Goal: Obtain resource: Obtain resource

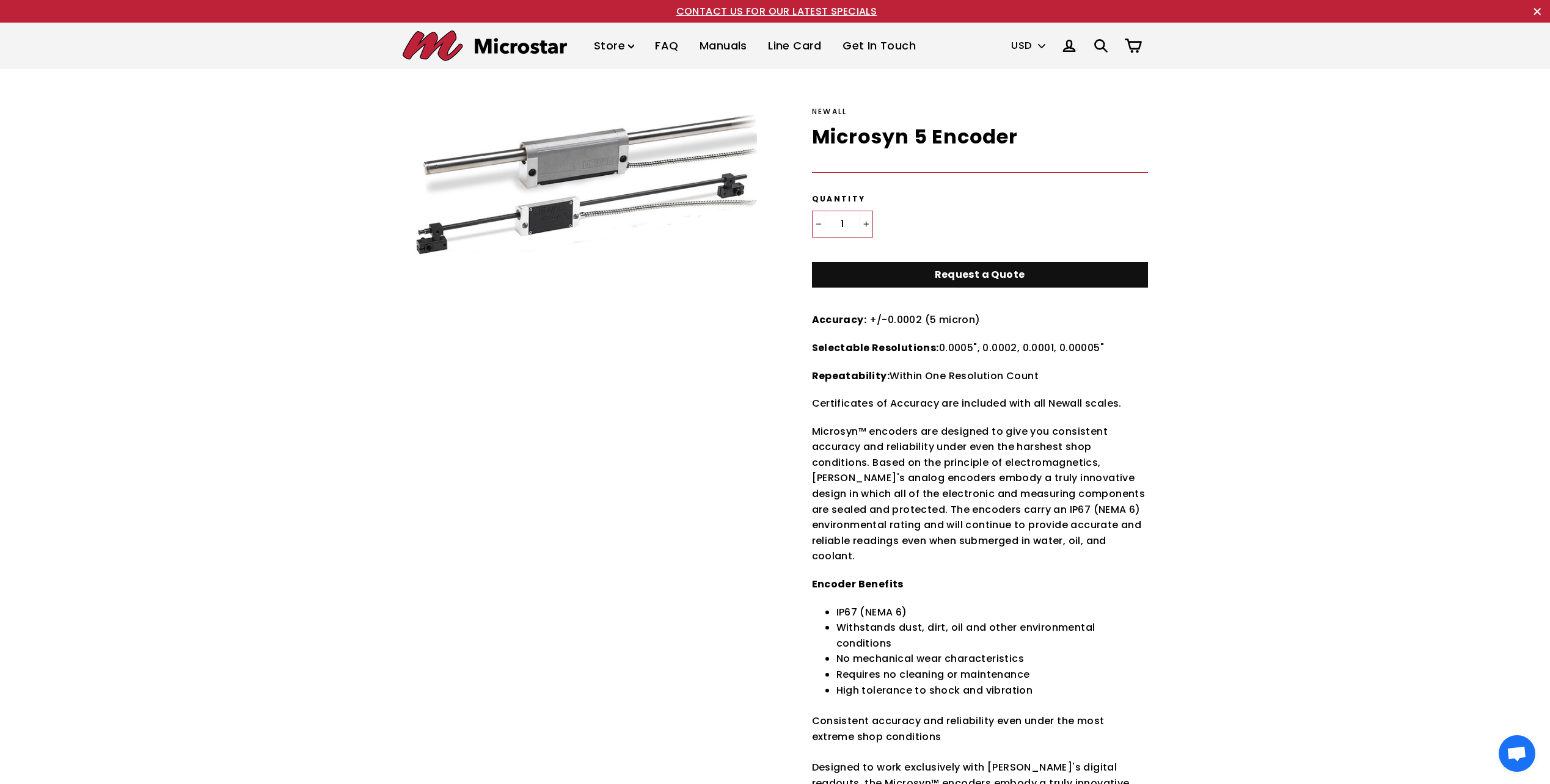
click at [731, 46] on link "Manuals" at bounding box center [723, 46] width 66 height 36
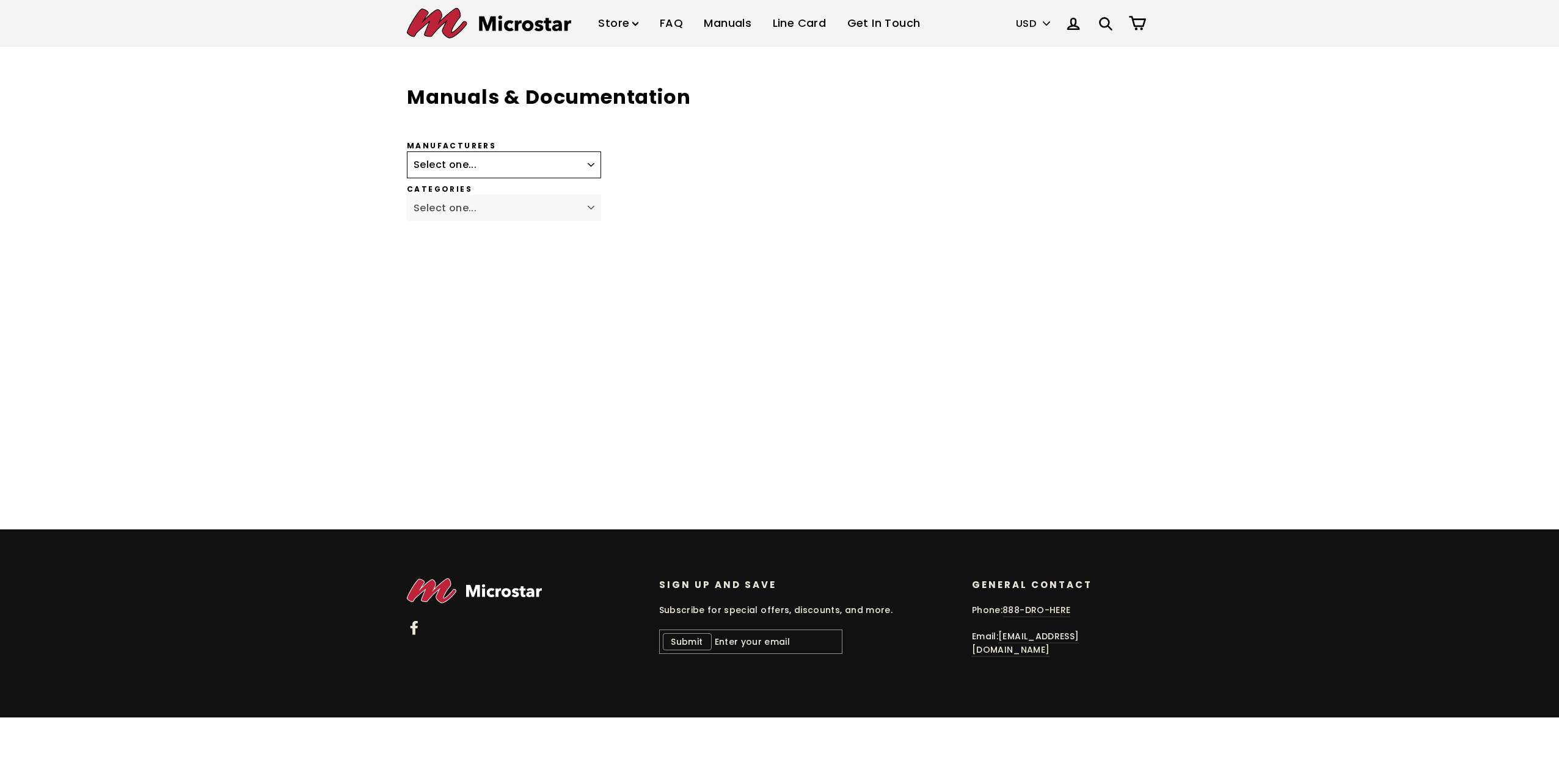
click at [478, 166] on select "Select one... Fagor Renishaw Newall ACU-RITE Heidenhain Magnescale Mitutoyo Met…" at bounding box center [504, 165] width 195 height 27
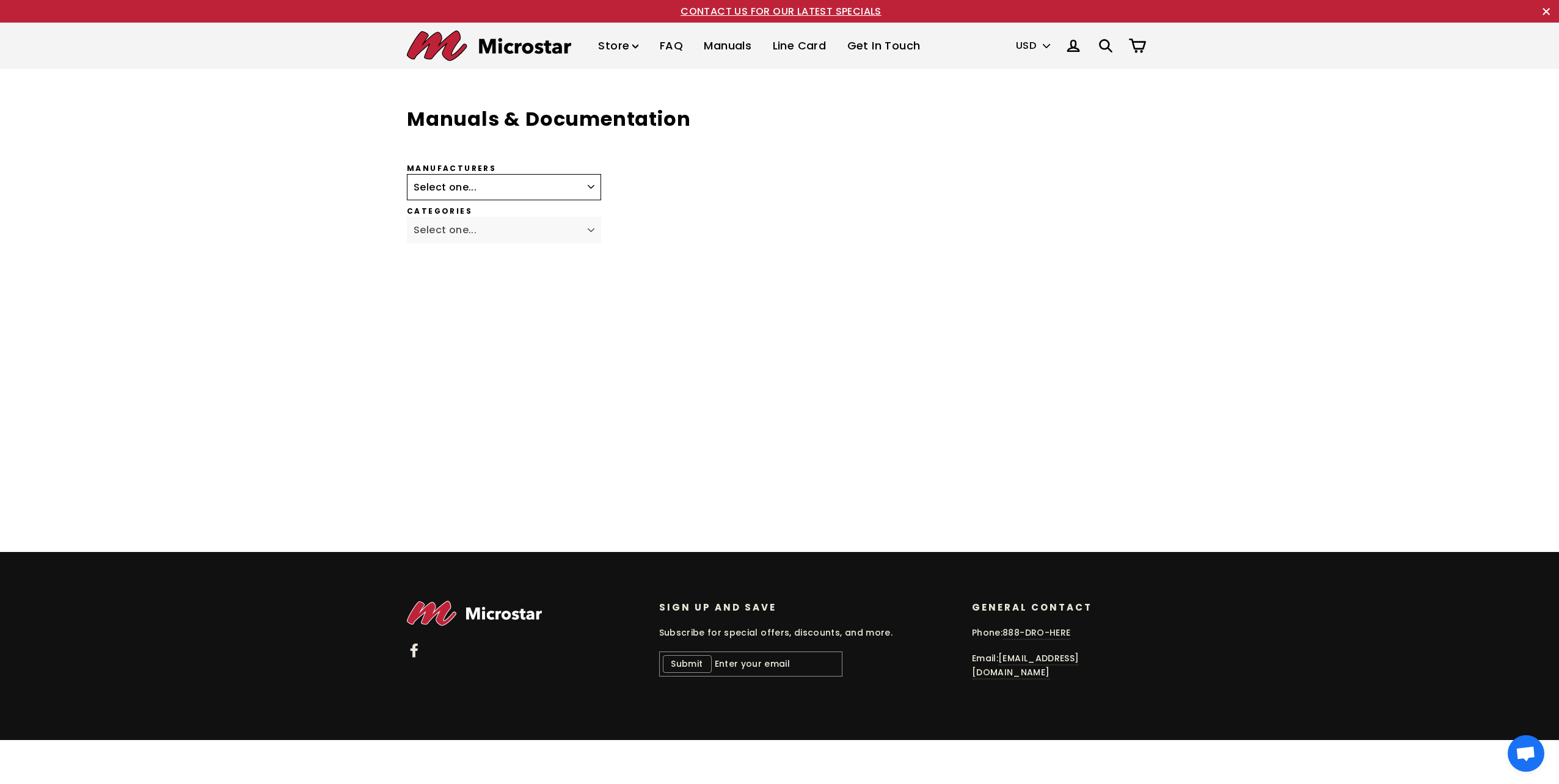
select select "Newall"
click at [407, 174] on select "Select one... Fagor Renishaw Newall ACU-RITE Heidenhain Magnescale Mitutoyo Met…" at bounding box center [504, 188] width 195 height 27
click at [472, 231] on select "Select one... Digital Readout Encoders" at bounding box center [504, 231] width 195 height 27
select select "Encoders"
click at [407, 217] on select "Select one... Digital Readout Encoders" at bounding box center [504, 231] width 195 height 27
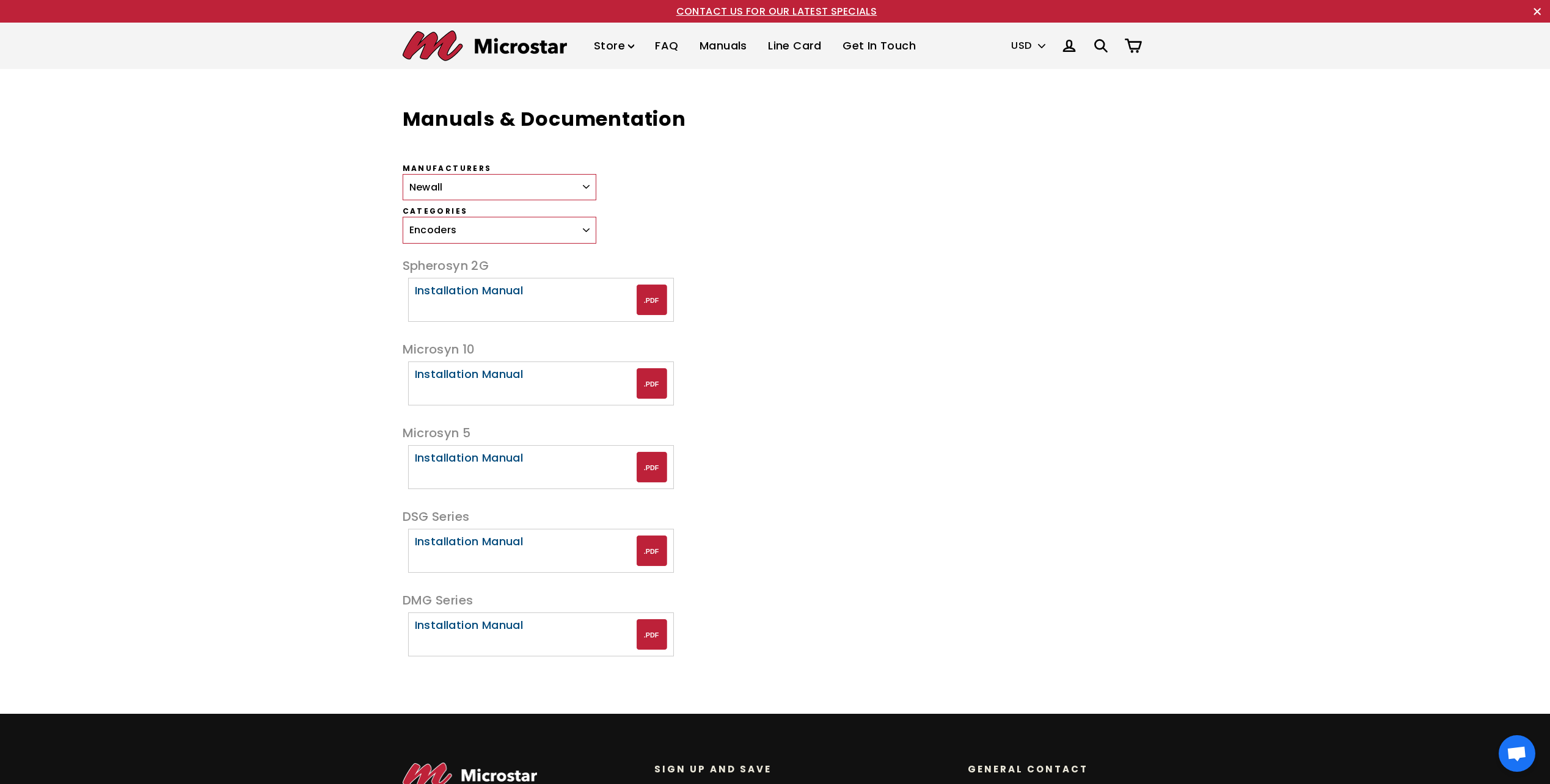
click at [488, 459] on div "Installation Manual" at bounding box center [526, 458] width 222 height 13
